Goal: Task Accomplishment & Management: Complete application form

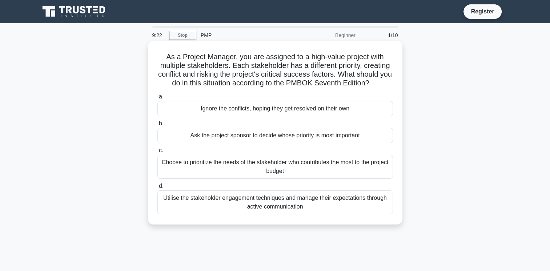
click at [236, 205] on div "Utilise the stakeholder engagement techniques and manage their expectations thr…" at bounding box center [275, 203] width 236 height 24
click at [157, 189] on input "d. Utilise the stakeholder engagement techniques and manage their expectations …" at bounding box center [157, 186] width 0 height 5
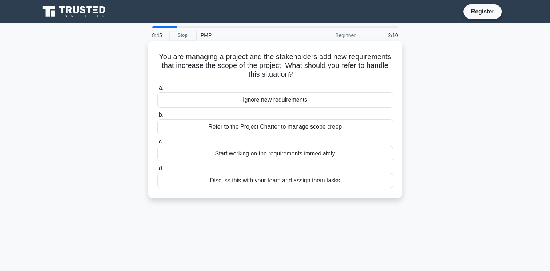
click at [240, 184] on div "Discuss this with your team and assign them tasks" at bounding box center [275, 180] width 236 height 15
click at [157, 171] on input "d. Discuss this with your team and assign them tasks" at bounding box center [157, 169] width 0 height 5
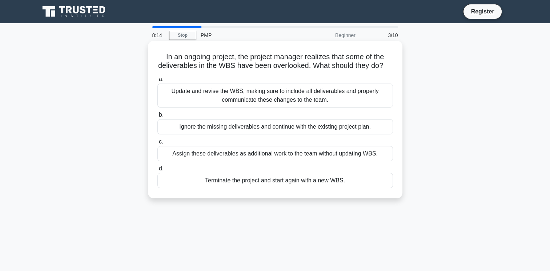
click at [260, 188] on div "Terminate the project and start again with a new WBS." at bounding box center [275, 180] width 236 height 15
click at [157, 171] on input "d. Terminate the project and start again with a new WBS." at bounding box center [157, 169] width 0 height 5
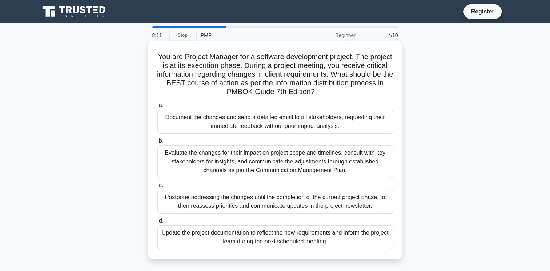
click at [240, 158] on div "Evaluate the changes for their impact on project scope and timelines, consult w…" at bounding box center [275, 161] width 236 height 33
click at [157, 144] on input "b. Evaluate the changes for their impact on project scope and timelines, consul…" at bounding box center [157, 141] width 0 height 5
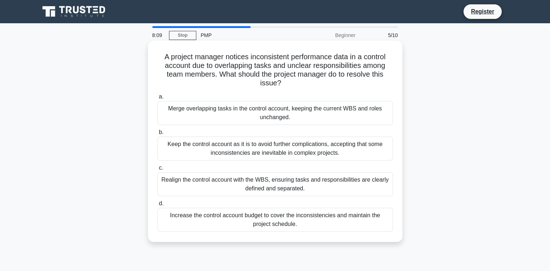
click at [248, 126] on div "a. Merge overlapping tasks in the control account, keeping the current WBS and …" at bounding box center [275, 162] width 244 height 143
click at [254, 117] on div "Merge overlapping tasks in the control account, keeping the current WBS and rol…" at bounding box center [275, 113] width 236 height 24
click at [157, 99] on input "a. Merge overlapping tasks in the control account, keeping the current WBS and …" at bounding box center [157, 97] width 0 height 5
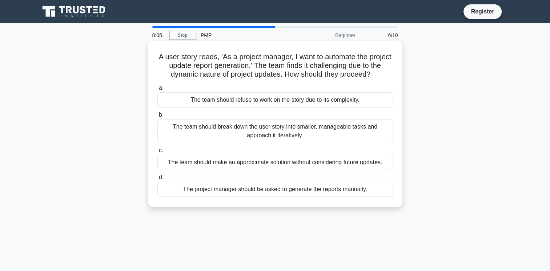
click at [257, 136] on div "The team should break down the user story into smaller, manageable tasks and ap…" at bounding box center [275, 131] width 236 height 24
click at [157, 117] on input "b. The team should break down the user story into smaller, manageable tasks and…" at bounding box center [157, 115] width 0 height 5
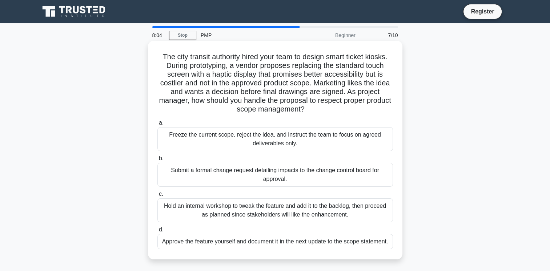
click at [251, 129] on div "Freeze the current scope, reject the idea, and instruct the team to focus on ag…" at bounding box center [275, 139] width 236 height 24
click at [157, 125] on input "a. Freeze the current scope, reject the idea, and instruct the team to focus on…" at bounding box center [157, 123] width 0 height 5
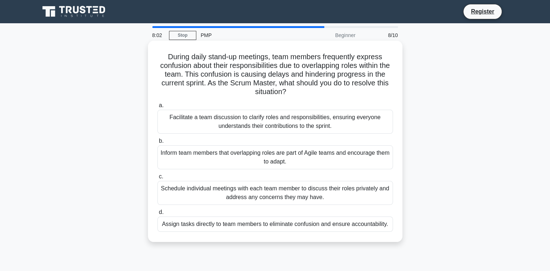
click at [279, 189] on div "Schedule individual meetings with each team member to discuss their roles priva…" at bounding box center [275, 193] width 236 height 24
click at [157, 179] on input "c. Schedule individual meetings with each team member to discuss their roles pr…" at bounding box center [157, 177] width 0 height 5
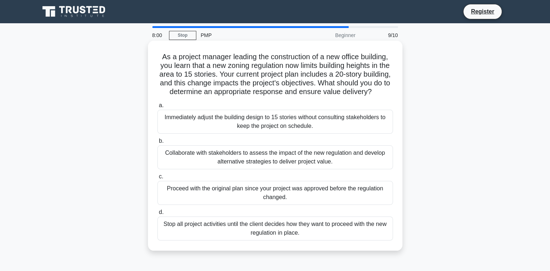
click at [283, 125] on div "Immediately adjust the building design to 15 stories without consulting stakeho…" at bounding box center [275, 122] width 236 height 24
click at [157, 108] on input "a. Immediately adjust the building design to 15 stories without consulting stak…" at bounding box center [157, 105] width 0 height 5
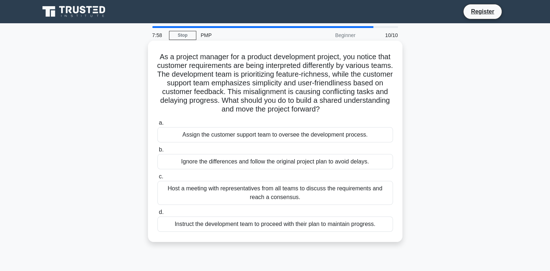
click at [265, 196] on div "Host a meeting with representatives from all teams to discuss the requirements …" at bounding box center [275, 193] width 236 height 24
click at [157, 179] on input "c. Host a meeting with representatives from all teams to discuss the requiremen…" at bounding box center [157, 177] width 0 height 5
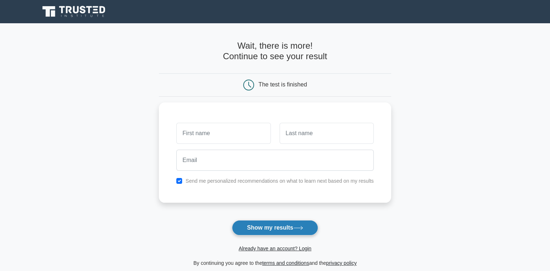
click at [298, 230] on icon at bounding box center [298, 228] width 10 height 4
click at [262, 232] on button "Show my results" at bounding box center [275, 227] width 86 height 15
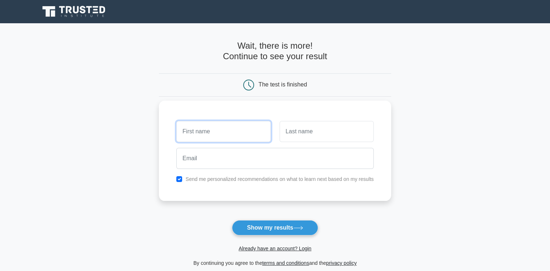
click at [208, 133] on input "text" at bounding box center [223, 131] width 94 height 21
type input "rubab"
click at [314, 134] on input "text" at bounding box center [327, 131] width 94 height 21
type input "mureed"
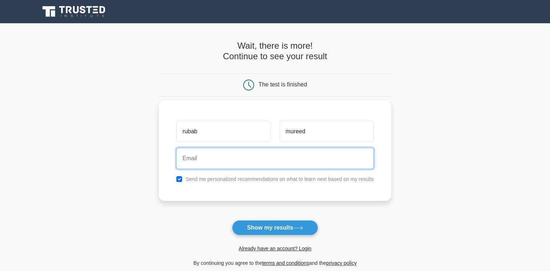
click at [202, 156] on input "email" at bounding box center [274, 158] width 197 height 21
type input "rubabmureed0@gmail.com"
click at [232, 220] on button "Show my results" at bounding box center [275, 227] width 86 height 15
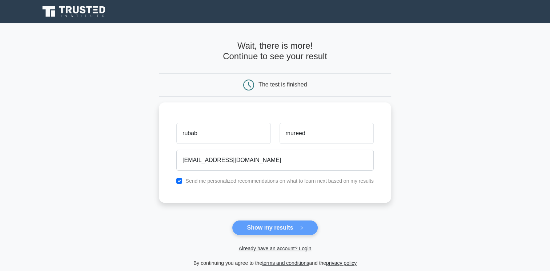
click at [281, 228] on form "Wait, there is more! Continue to see your result The test is finished rubab mur…" at bounding box center [275, 154] width 232 height 227
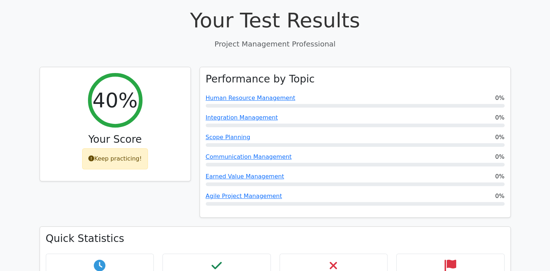
scroll to position [262, 0]
